Goal: Book appointment/travel/reservation

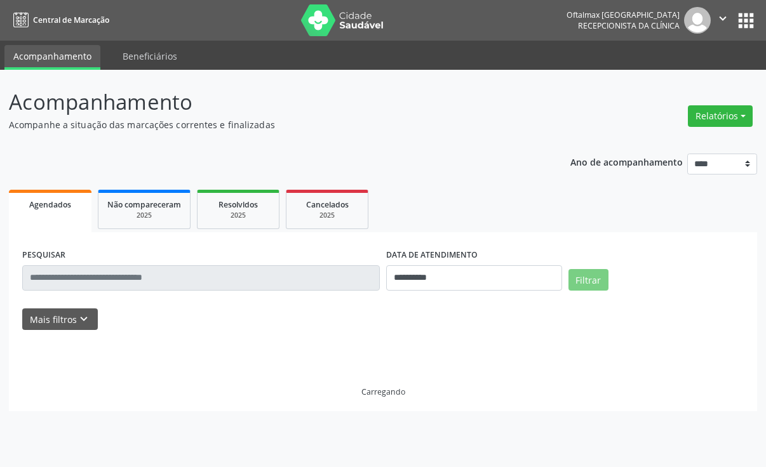
select select "*"
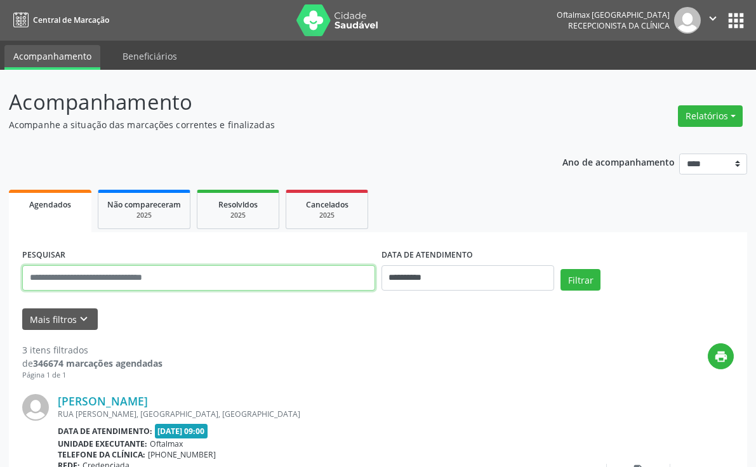
click at [163, 283] on input "text" at bounding box center [198, 277] width 353 height 25
paste input "**********"
type input "**********"
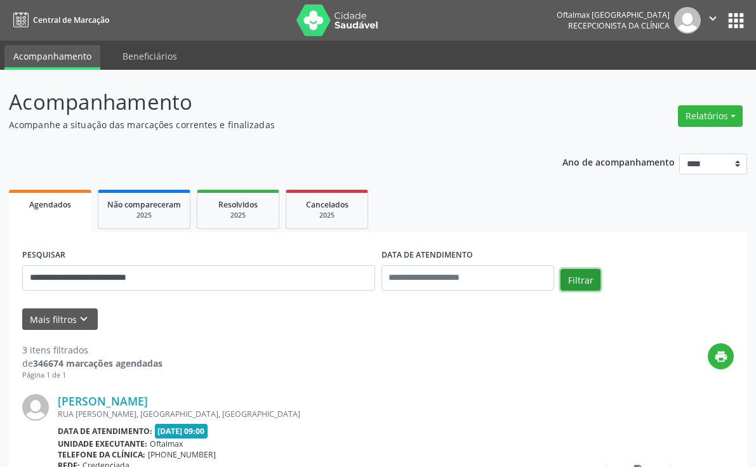
click at [577, 281] on button "Filtrar" at bounding box center [581, 280] width 40 height 22
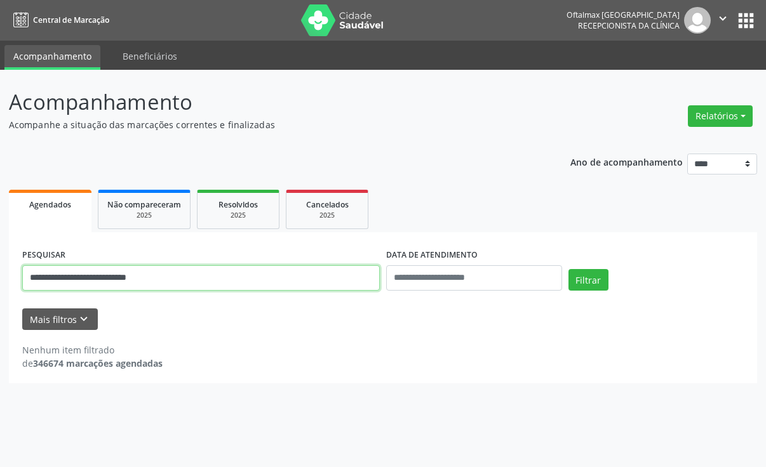
drag, startPoint x: 215, startPoint y: 275, endPoint x: -4, endPoint y: 284, distance: 219.2
click at [0, 284] on html "**********" at bounding box center [383, 233] width 766 height 467
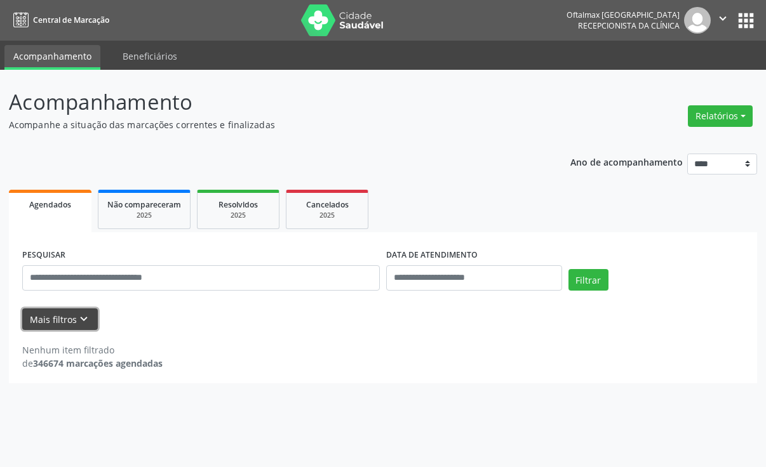
drag, startPoint x: 88, startPoint y: 323, endPoint x: 101, endPoint y: 326, distance: 13.1
click at [88, 323] on icon "keyboard_arrow_down" at bounding box center [84, 319] width 14 height 14
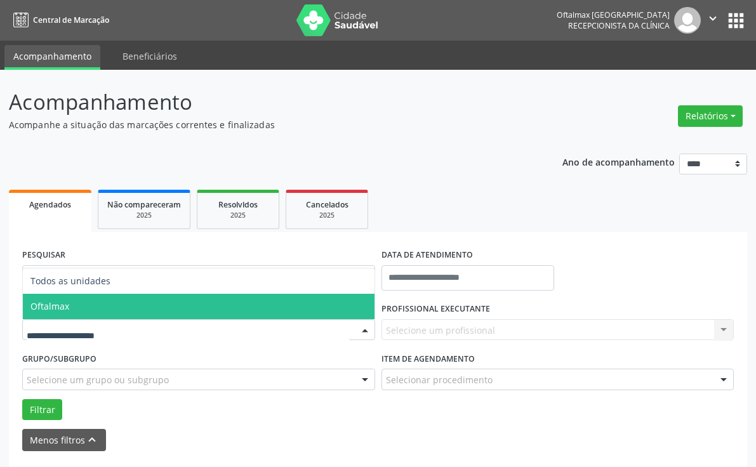
click at [94, 314] on span "Oftalmax" at bounding box center [199, 306] width 352 height 25
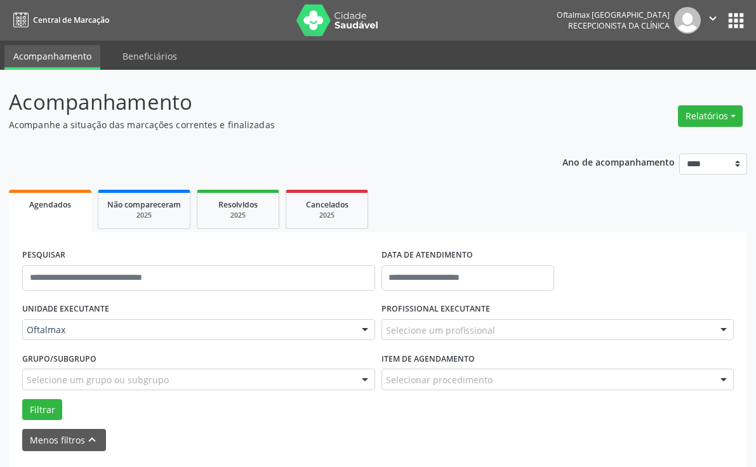
click at [503, 332] on div "Selecione um profissional" at bounding box center [558, 330] width 353 height 22
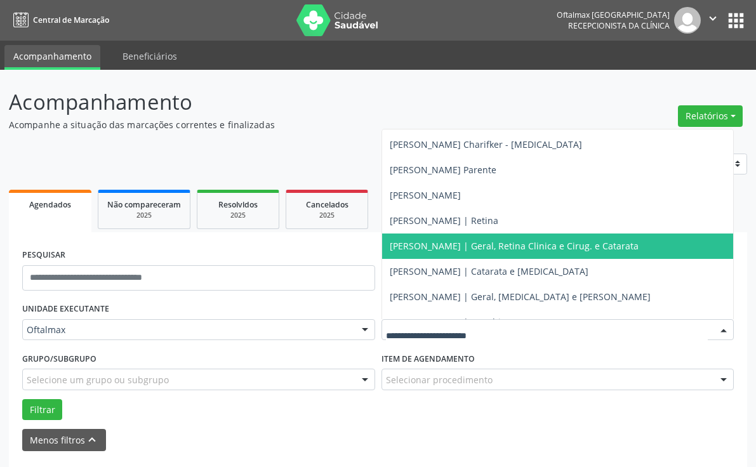
scroll to position [534, 0]
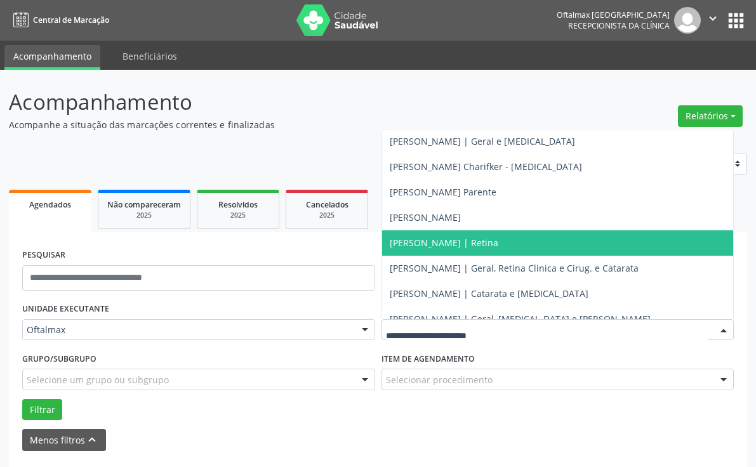
click at [452, 237] on span "[PERSON_NAME] | Retina" at bounding box center [444, 243] width 109 height 12
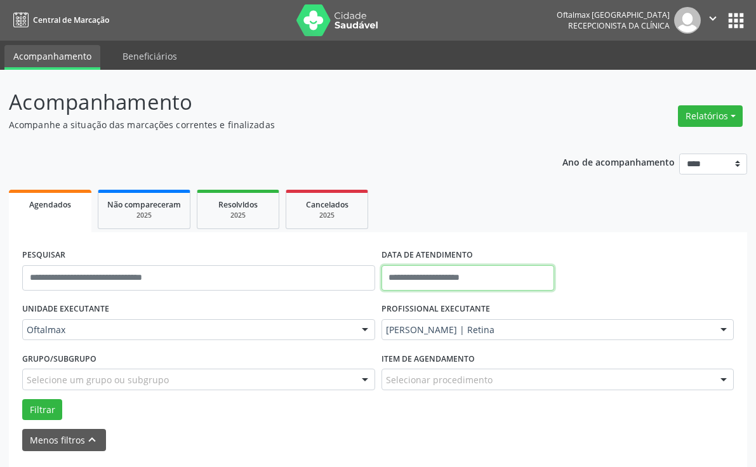
click at [435, 274] on input "text" at bounding box center [468, 277] width 173 height 25
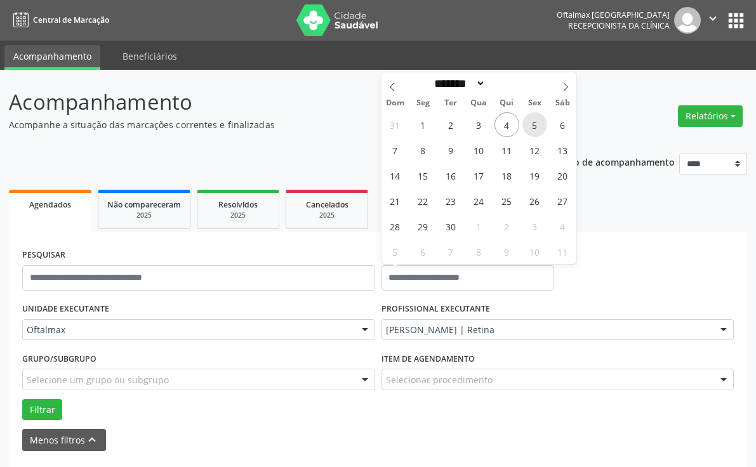
click at [537, 119] on span "5" at bounding box center [535, 124] width 25 height 25
type input "**********"
click at [536, 121] on span "5" at bounding box center [535, 124] width 25 height 25
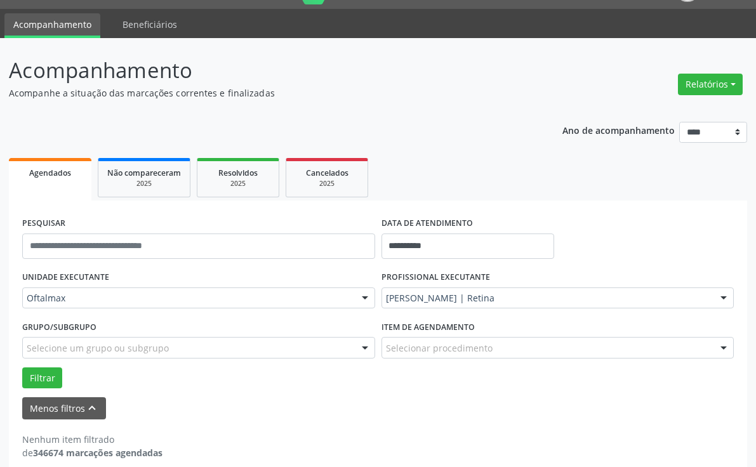
scroll to position [46, 0]
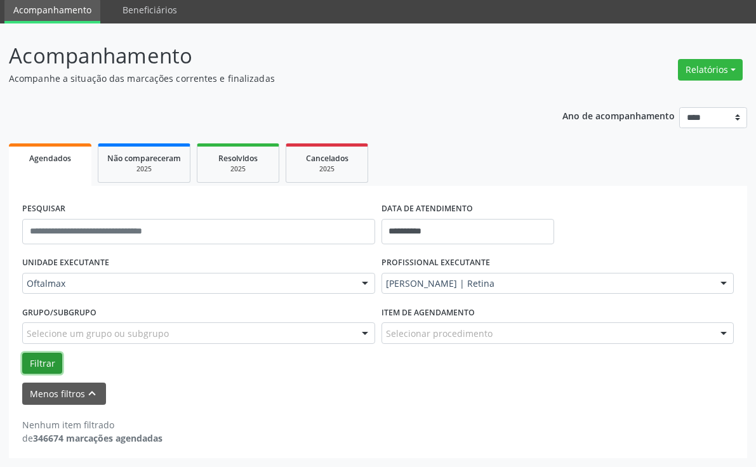
click at [48, 363] on button "Filtrar" at bounding box center [42, 364] width 40 height 22
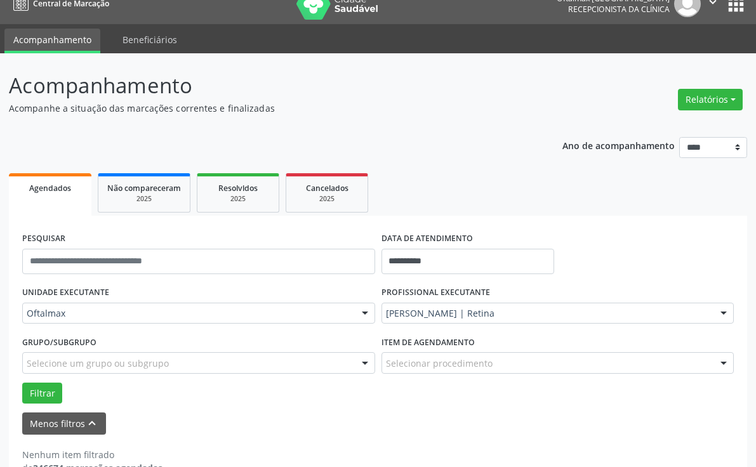
scroll to position [0, 0]
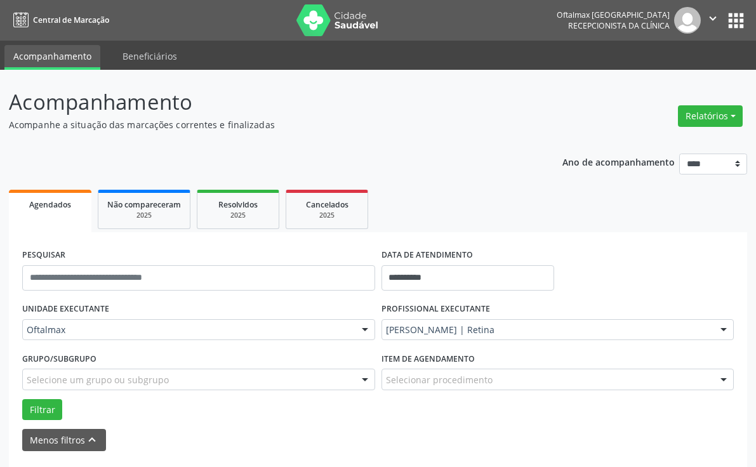
click at [716, 18] on icon "" at bounding box center [713, 18] width 14 height 14
click at [657, 72] on link "Sair" at bounding box center [681, 78] width 88 height 18
